Goal: Navigation & Orientation: Find specific page/section

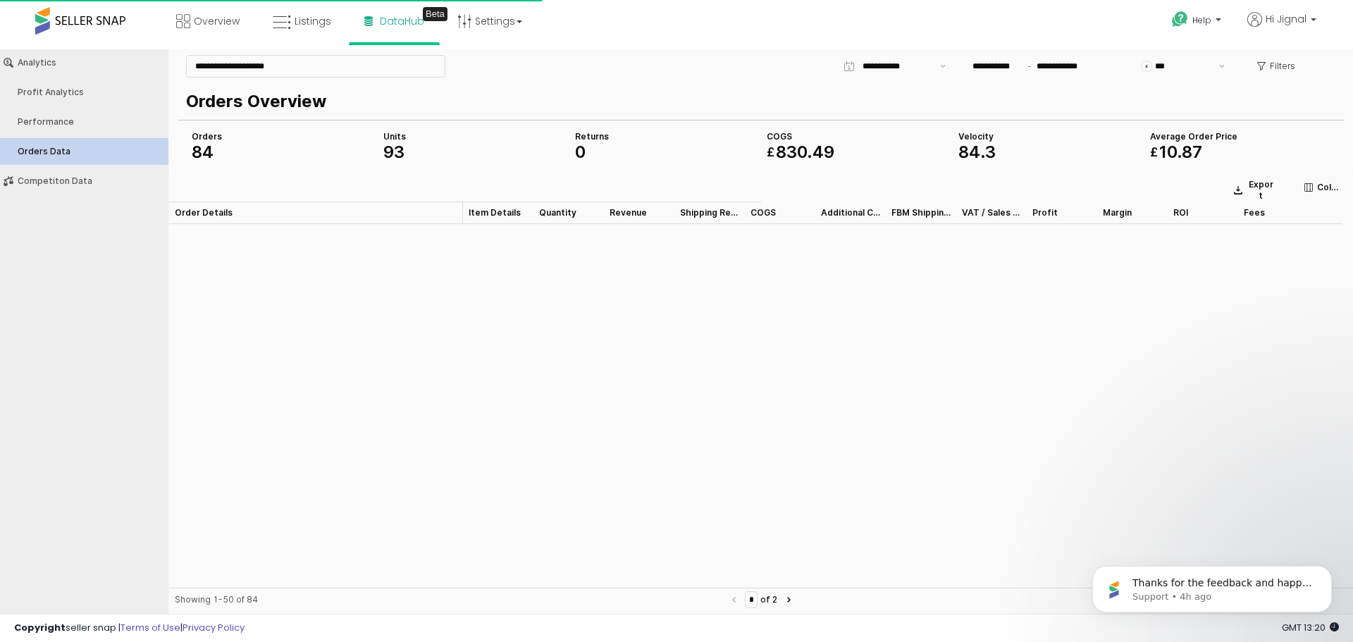
scroll to position [4075, 0]
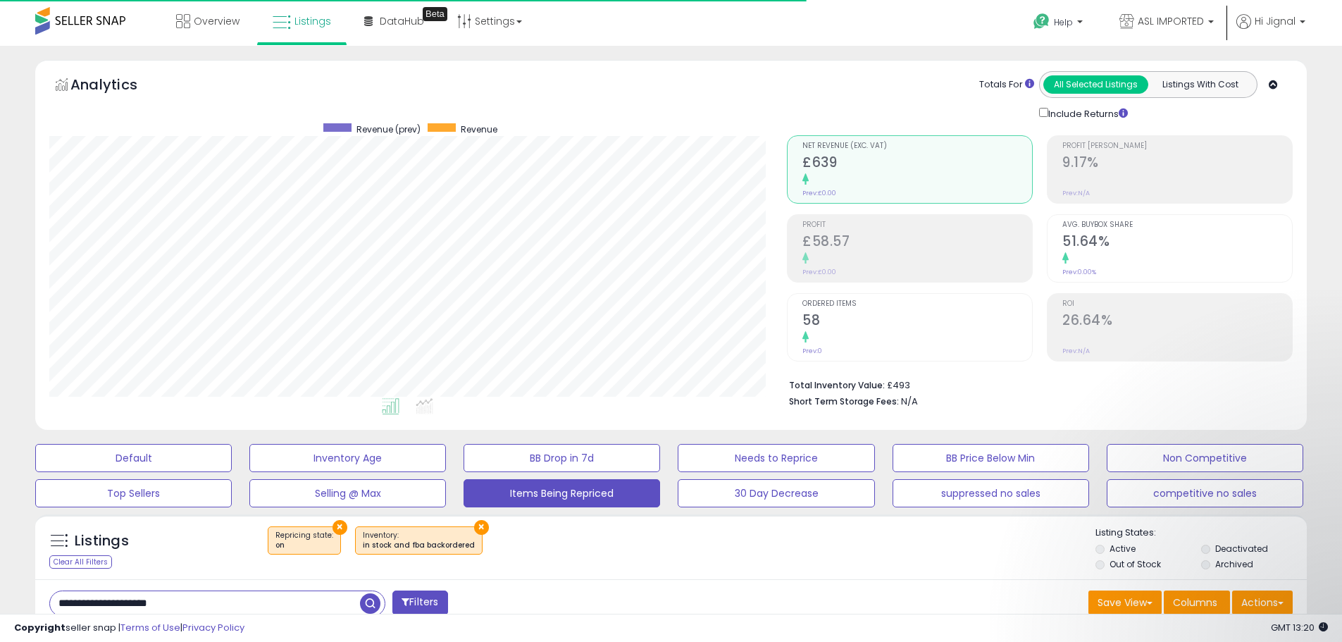
select select "**"
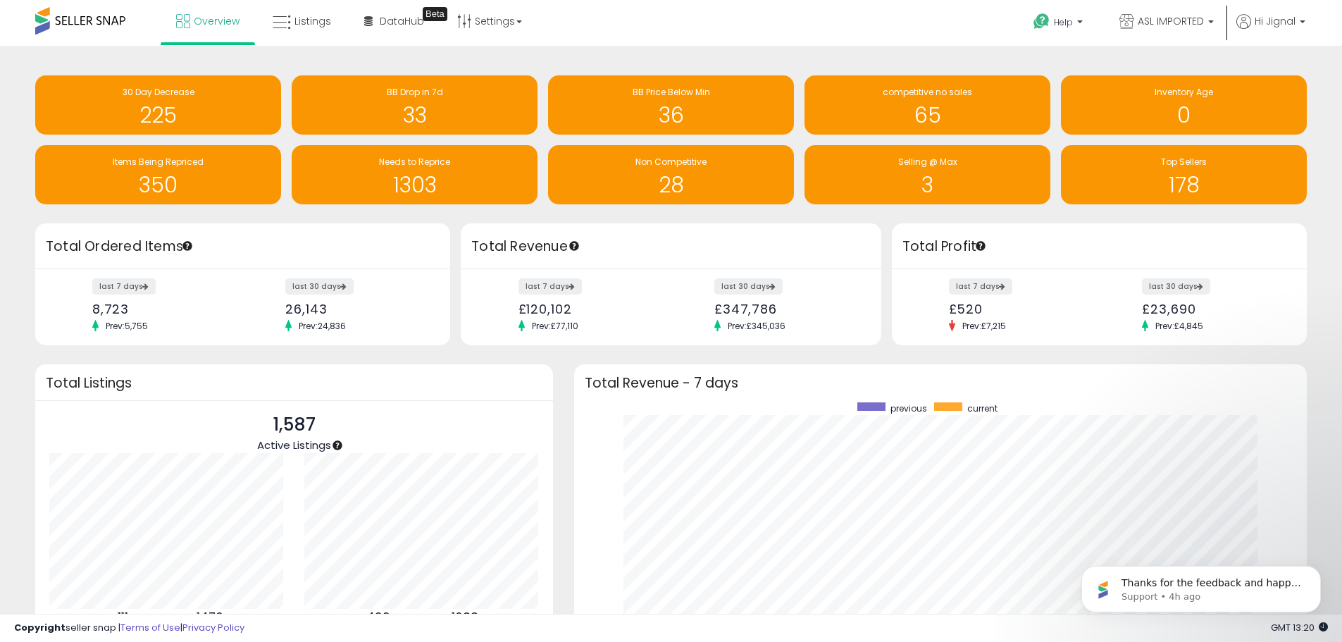
scroll to position [266, 705]
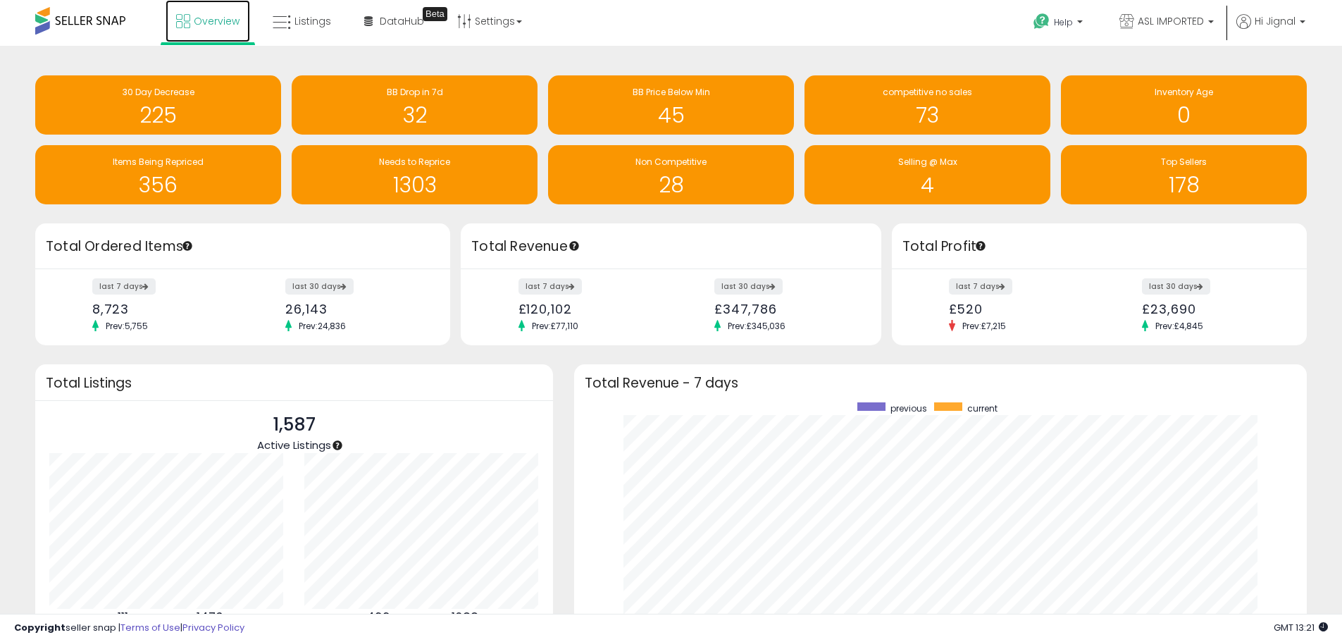
click at [166, 22] on link "Overview" at bounding box center [208, 21] width 85 height 42
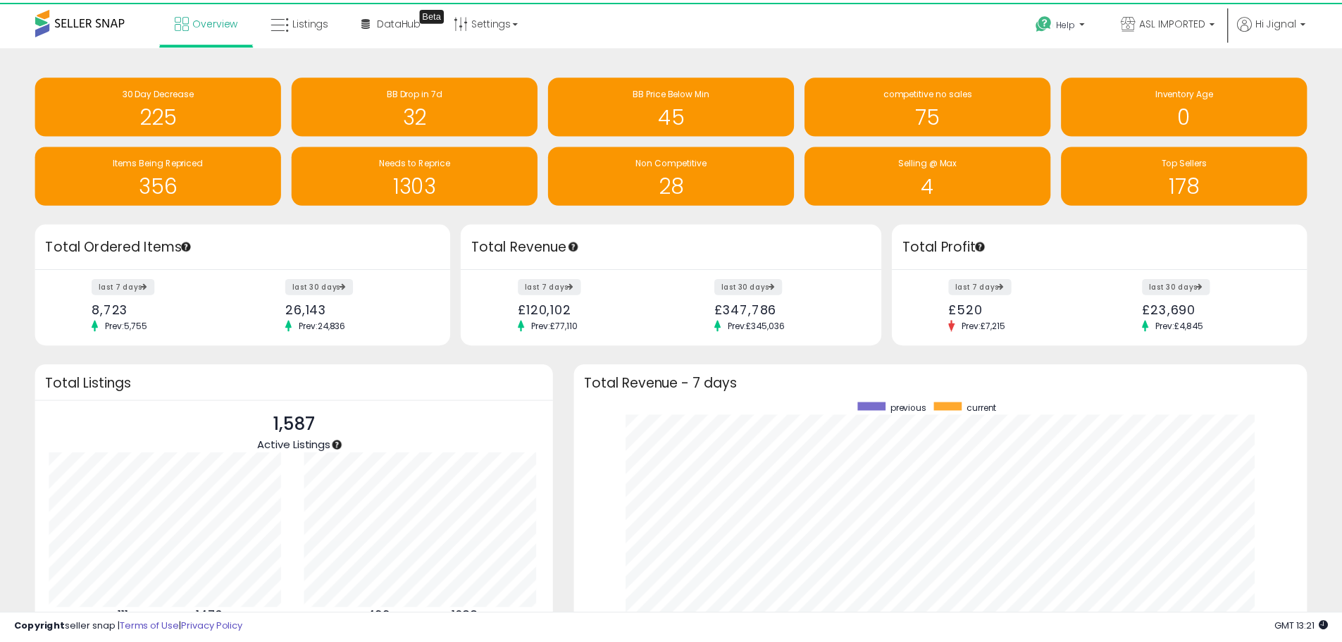
scroll to position [704201, 703762]
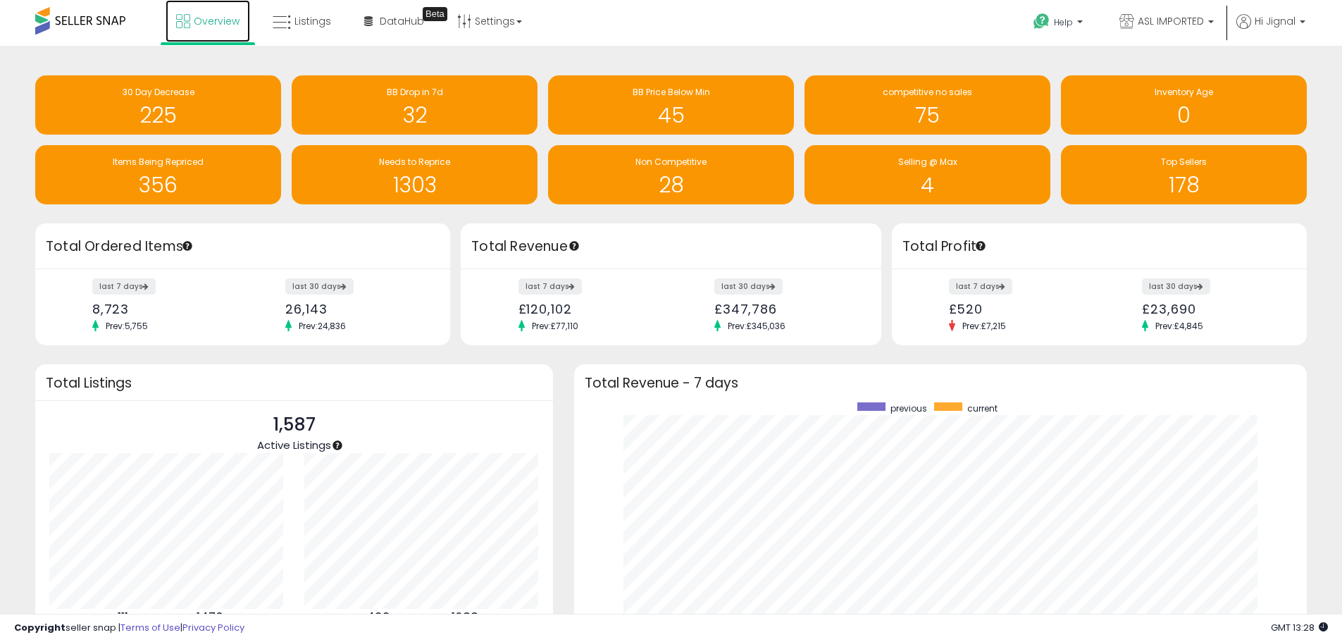
click at [198, 25] on span "Overview" at bounding box center [217, 21] width 46 height 14
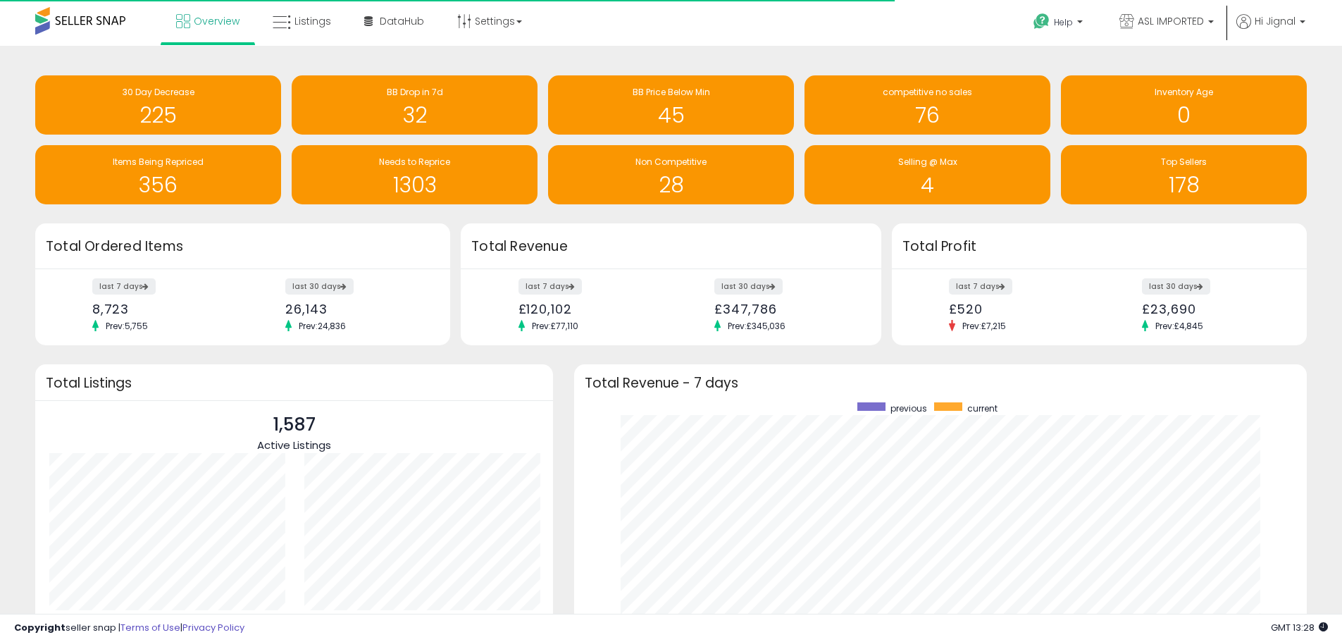
scroll to position [704201, 703762]
